Goal: Communication & Community: Answer question/provide support

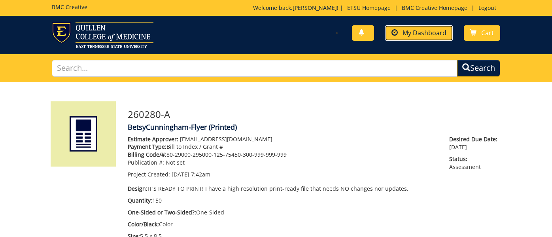
click at [418, 38] on link "My Dashboard" at bounding box center [419, 32] width 68 height 15
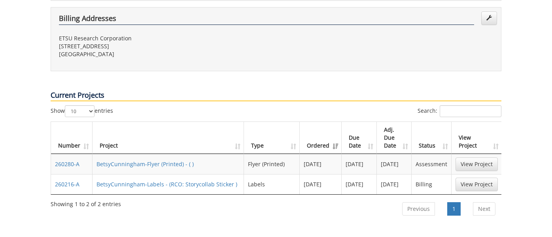
scroll to position [345, 0]
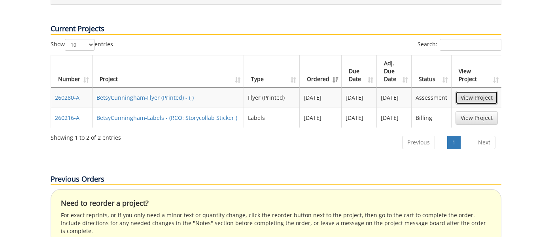
click at [479, 91] on link "View Project" at bounding box center [476, 97] width 42 height 13
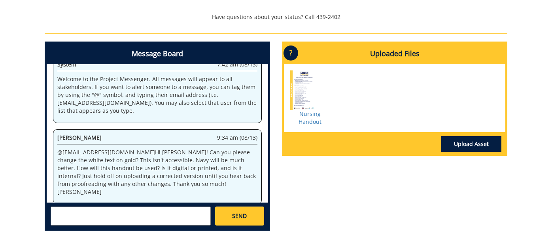
scroll to position [314, 0]
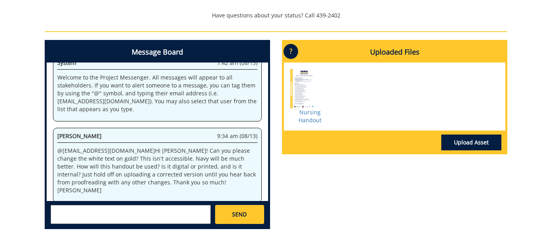
click at [231, 177] on p "@ [EMAIL_ADDRESS][DOMAIN_NAME] Hi [PERSON_NAME]! Can you please change the whit…" at bounding box center [157, 170] width 200 height 47
click at [220, 175] on p "@ [EMAIL_ADDRESS][DOMAIN_NAME] Hi [PERSON_NAME]! Can you please change the whit…" at bounding box center [157, 170] width 200 height 47
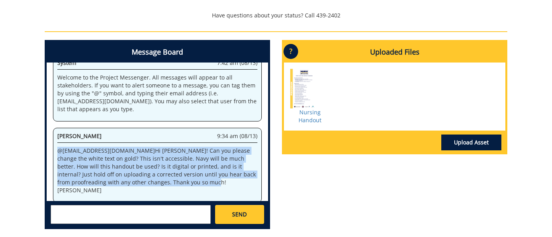
drag, startPoint x: 150, startPoint y: 183, endPoint x: 48, endPoint y: 148, distance: 107.8
click at [48, 148] on div "System 7:42 am (08/13) Welcome to the Project Messenger. All messages will appe…" at bounding box center [157, 131] width 221 height 138
copy p "@ [EMAIL_ADDRESS][DOMAIN_NAME] Hi [PERSON_NAME]! Can you please change the whit…"
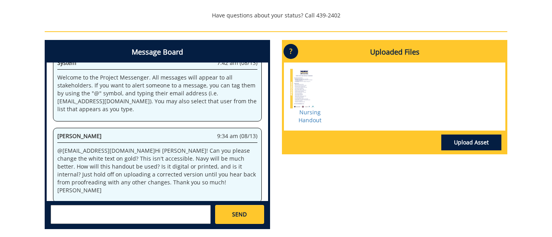
click at [142, 217] on textarea at bounding box center [131, 214] width 160 height 19
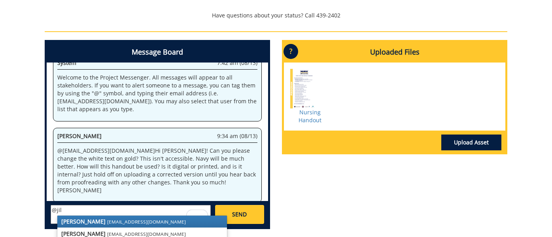
click at [111, 221] on small "[EMAIL_ADDRESS][DOMAIN_NAME]" at bounding box center [146, 221] width 79 height 6
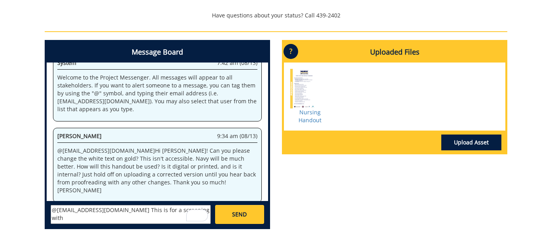
click at [299, 88] on div at bounding box center [310, 89] width 40 height 40
click at [305, 113] on link "Nursing Handout" at bounding box center [309, 115] width 23 height 15
click at [179, 210] on textarea "@fair@mail.etsu.edu This is for a screening with" at bounding box center [131, 214] width 160 height 19
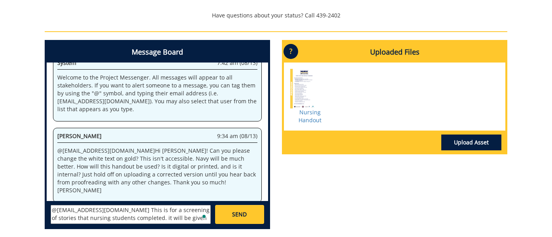
scroll to position [6, 0]
type textarea "@fair@mail.etsu.edu This is for a screening of stories that nursing students co…"
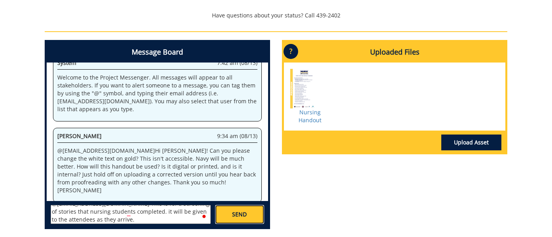
click at [249, 211] on link "SEND" at bounding box center [239, 214] width 49 height 19
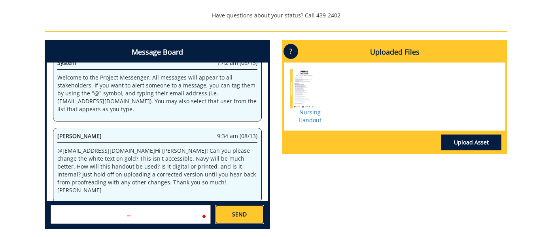
scroll to position [0, 0]
